Goal: Transaction & Acquisition: Purchase product/service

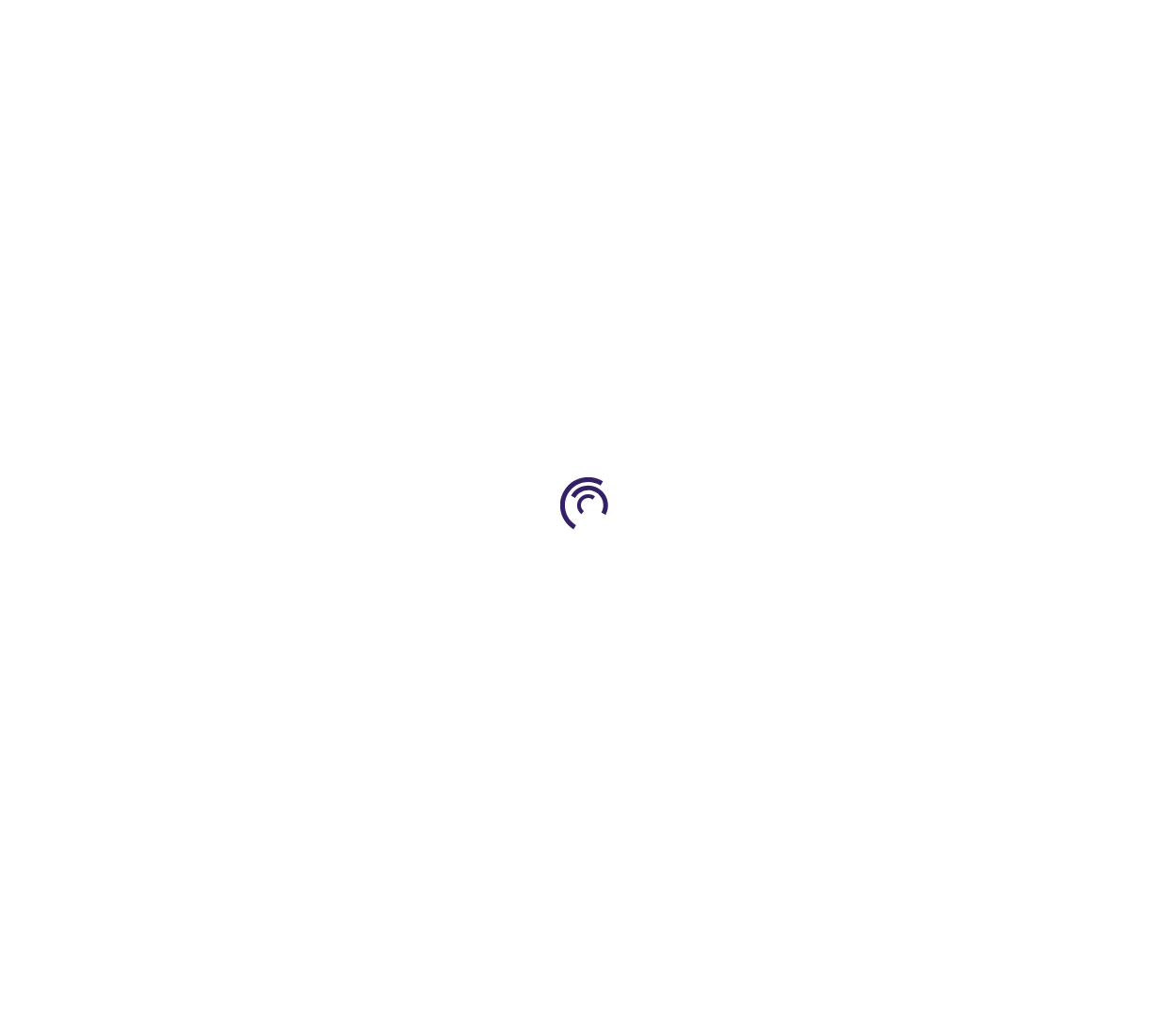
type input "0"
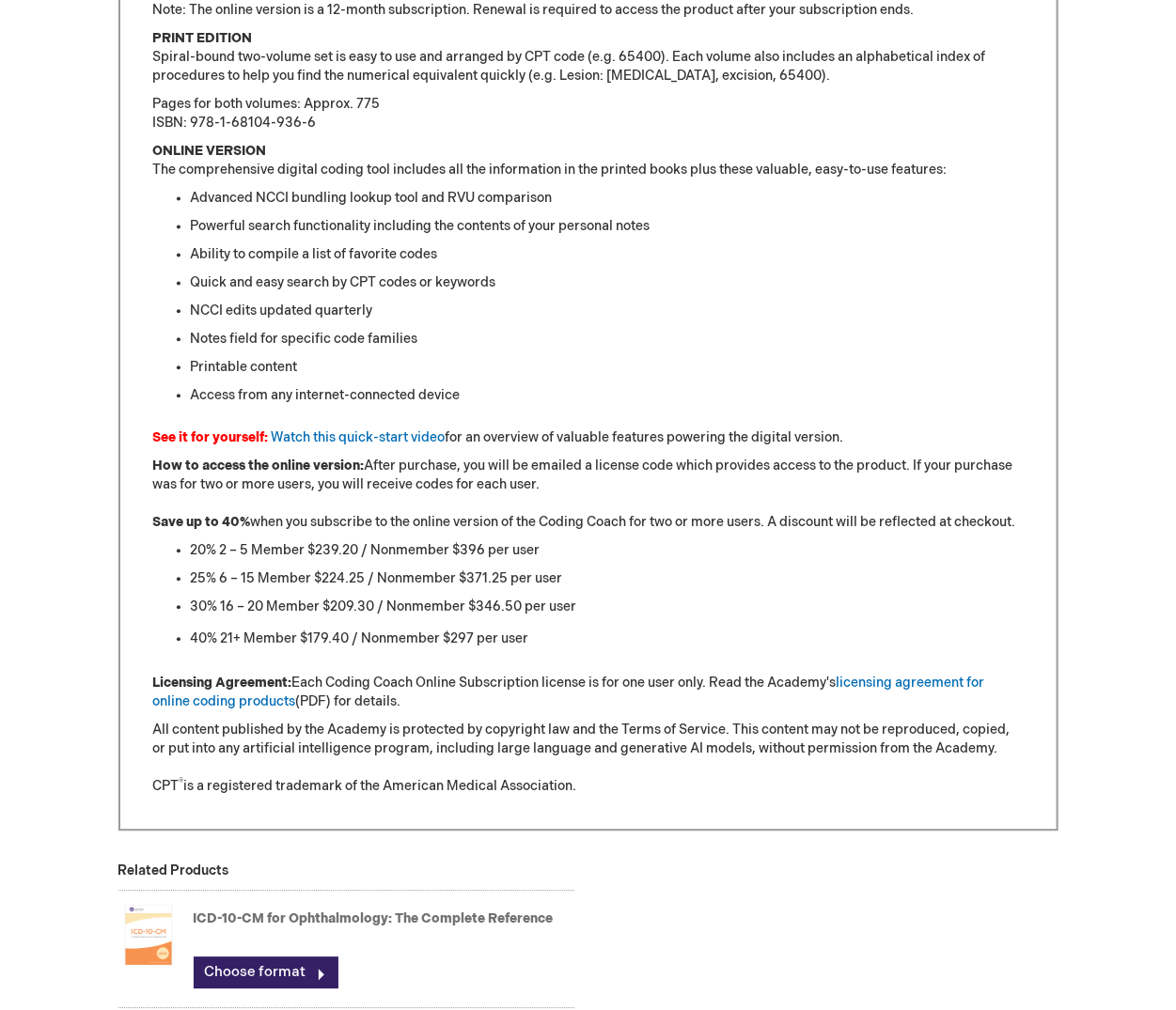
scroll to position [1854, 0]
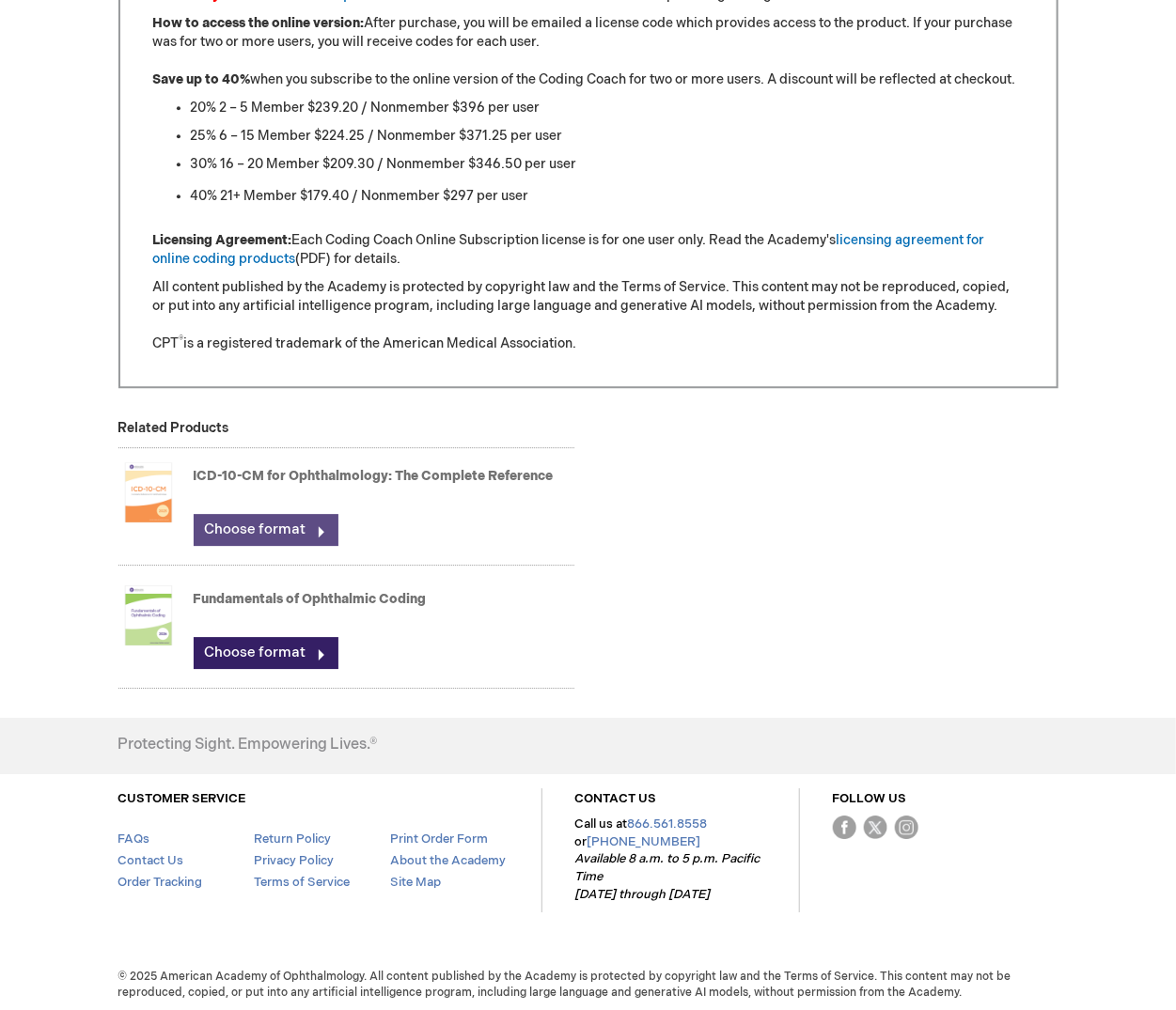
click at [273, 526] on link "Choose format" at bounding box center [266, 529] width 145 height 32
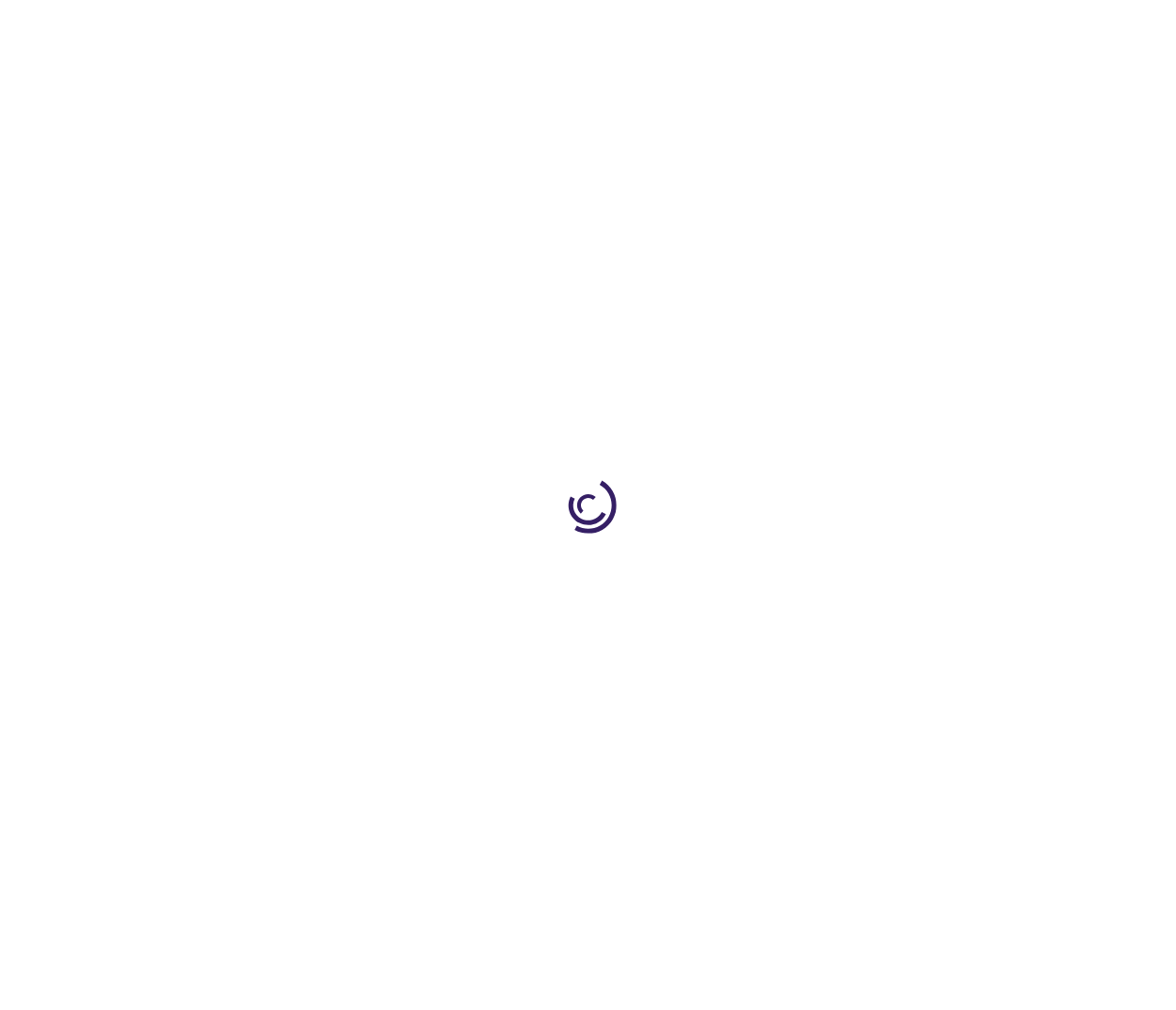
type input "0"
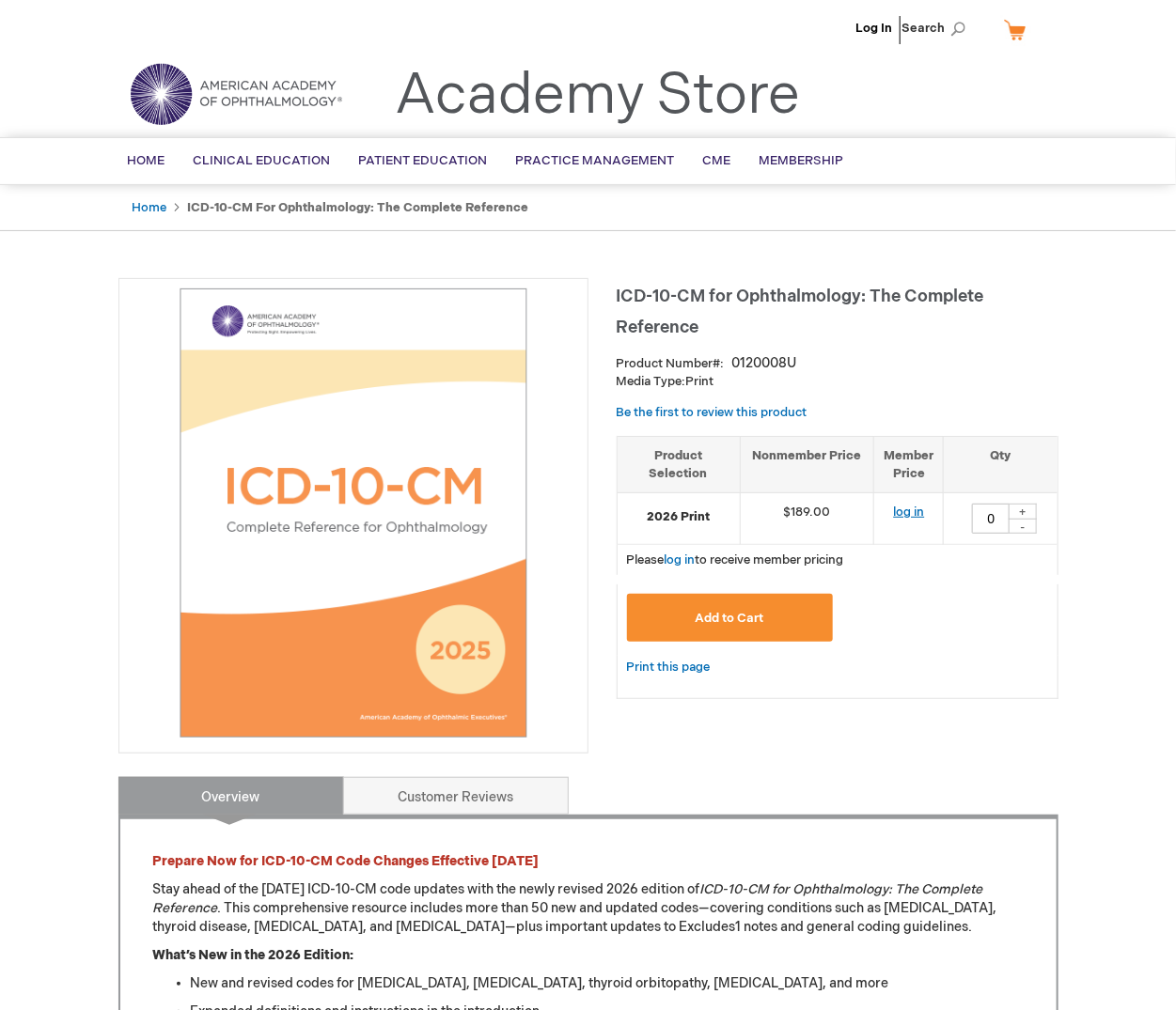
click at [911, 511] on link "log in" at bounding box center [908, 512] width 31 height 15
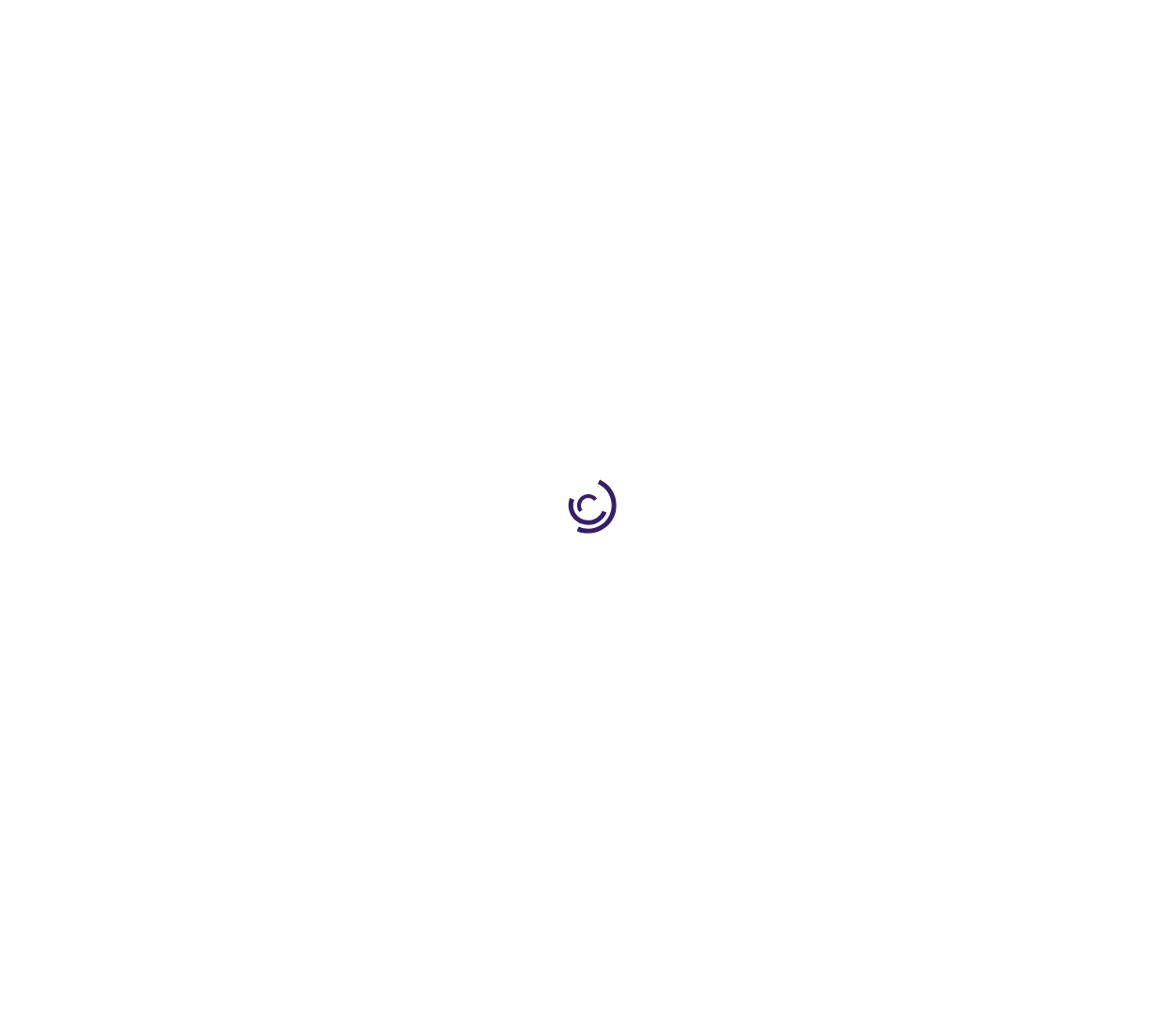
type input "0"
